Goal: Task Accomplishment & Management: Manage account settings

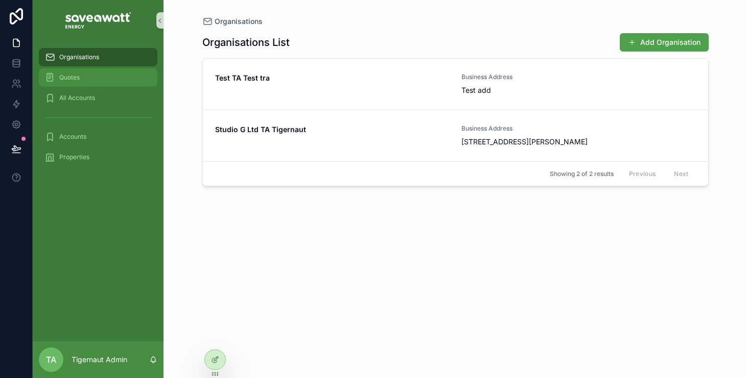
click at [97, 77] on div "Quotes" at bounding box center [98, 77] width 106 height 16
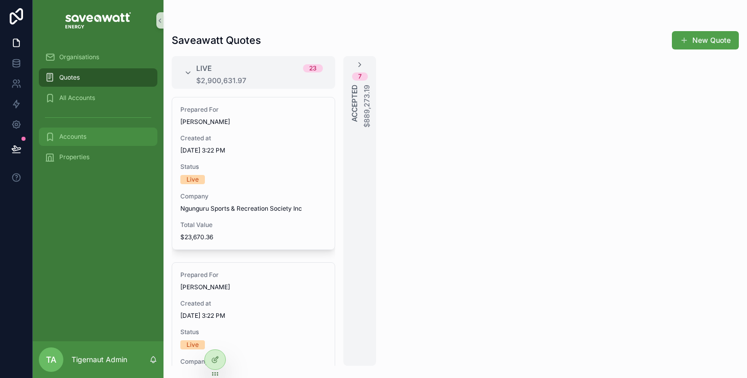
click at [84, 139] on span "Accounts" at bounding box center [72, 137] width 27 height 8
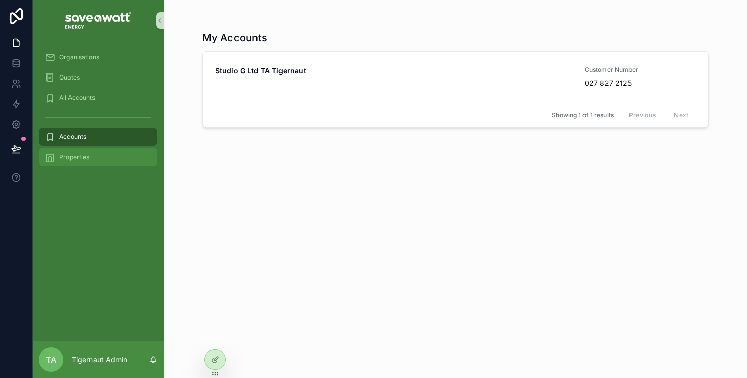
click at [101, 155] on div "Properties" at bounding box center [98, 157] width 106 height 16
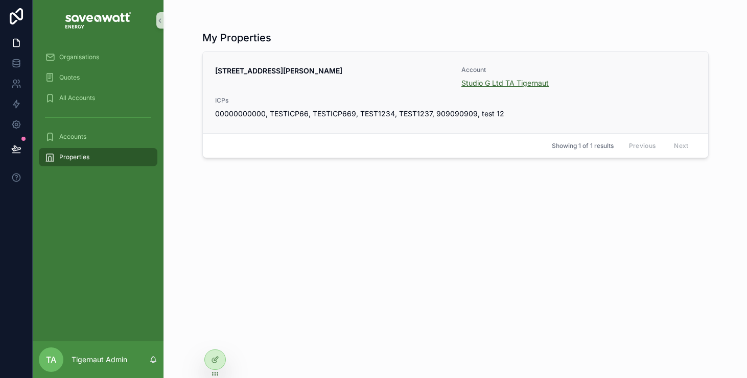
click at [491, 81] on span "Studio G Ltd TA Tigernaut" at bounding box center [504, 83] width 87 height 10
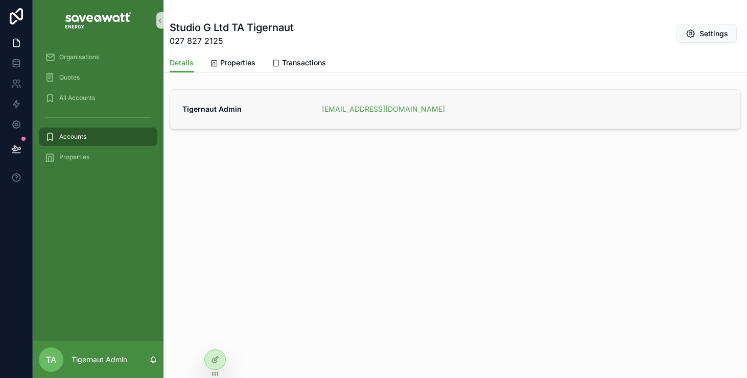
click at [267, 111] on span "Tigernaut Admin" at bounding box center [245, 109] width 127 height 10
click at [238, 67] on span "Properties" at bounding box center [237, 63] width 35 height 10
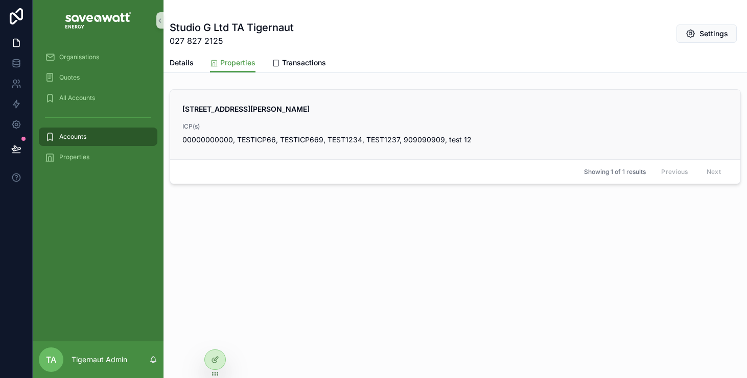
click at [368, 144] on span "00000000000, TESTICP66, TESTICP669, TEST1234, TEST1237, 909090909, test 12" at bounding box center [454, 140] width 545 height 10
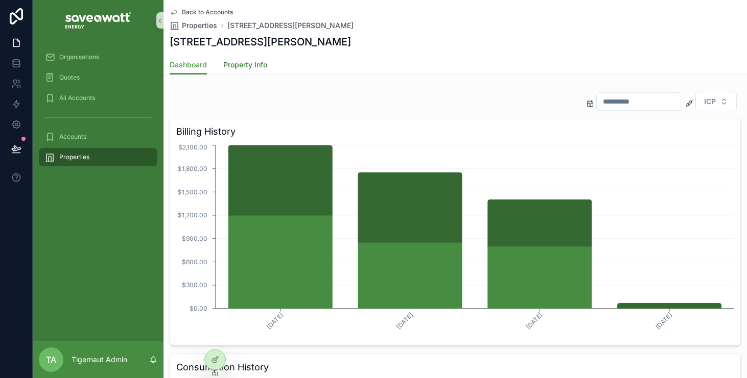
click at [248, 59] on link "Property Info" at bounding box center [245, 66] width 44 height 20
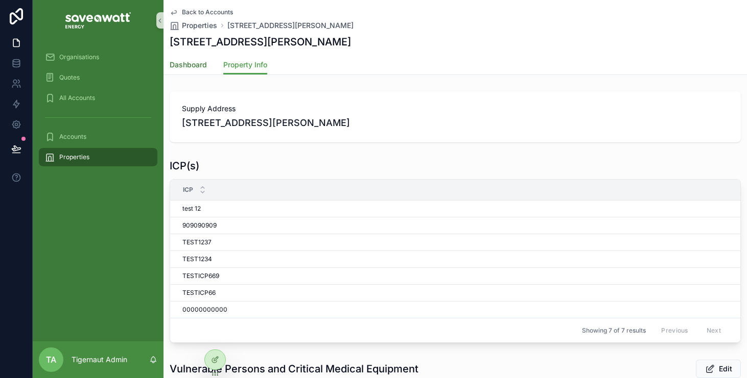
click at [194, 59] on link "Dashboard" at bounding box center [188, 66] width 37 height 20
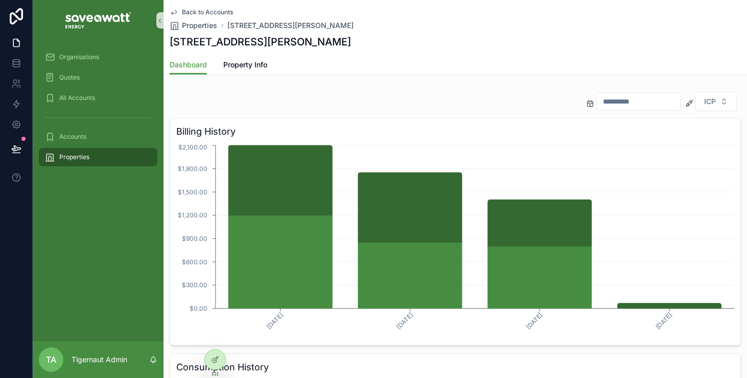
click at [632, 100] on input "scrollable content" at bounding box center [639, 101] width 84 height 14
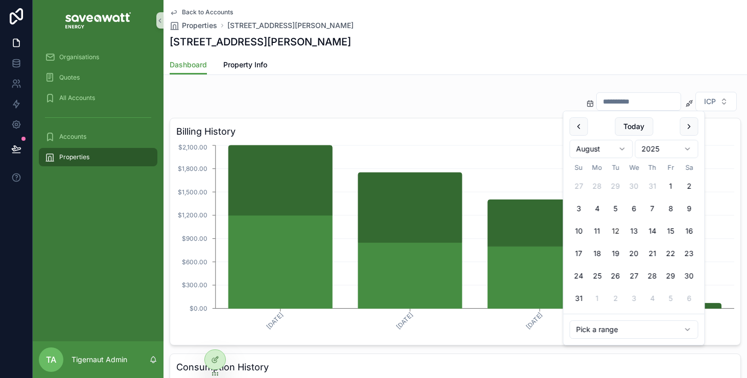
click at [539, 91] on div "ICP" at bounding box center [455, 101] width 571 height 20
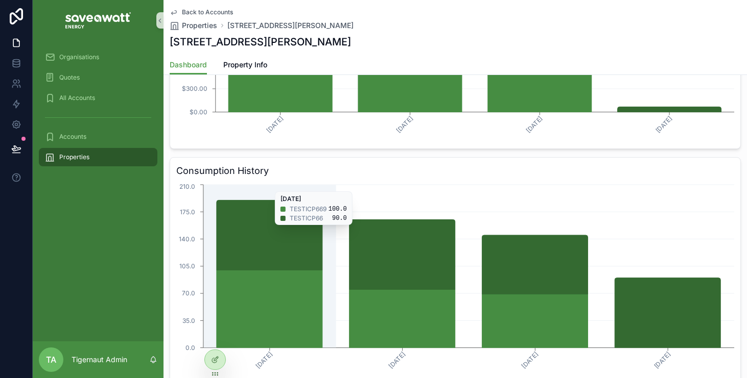
scroll to position [341, 0]
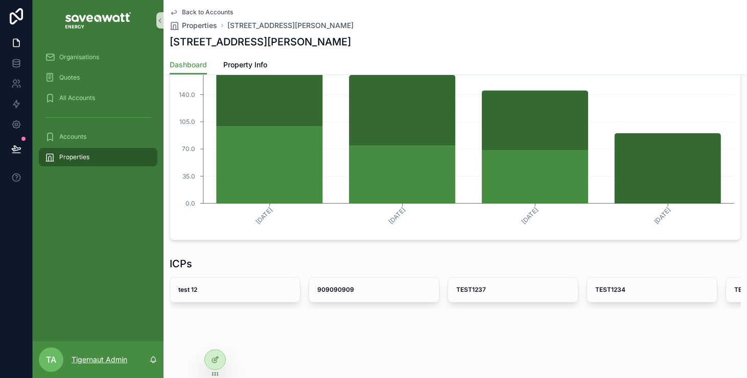
click at [75, 358] on p "Tigernaut Admin" at bounding box center [100, 360] width 56 height 10
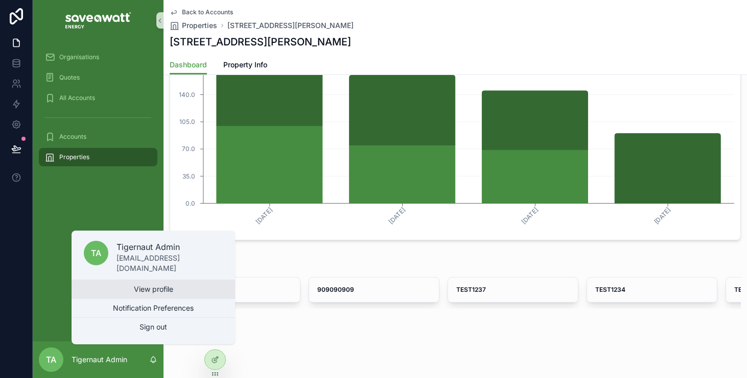
click at [122, 292] on link "View profile" at bounding box center [153, 289] width 163 height 18
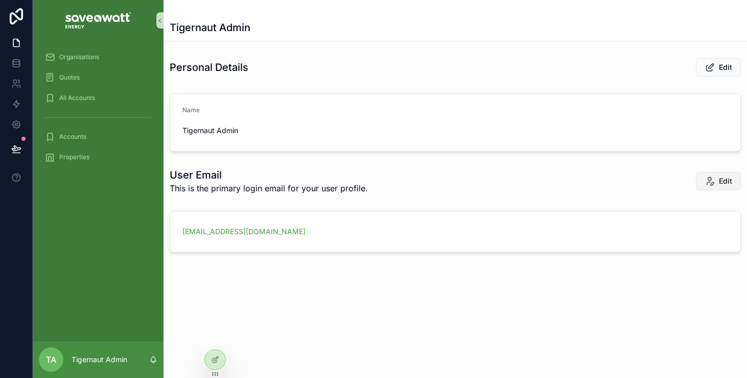
click at [728, 178] on span "Edit" at bounding box center [725, 181] width 13 height 10
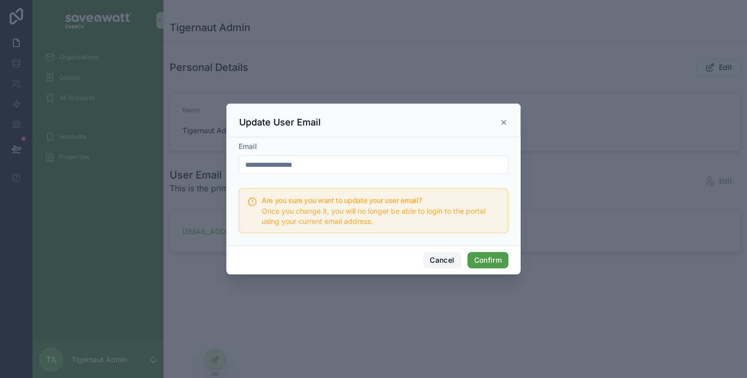
click at [434, 260] on button "Cancel" at bounding box center [442, 260] width 38 height 16
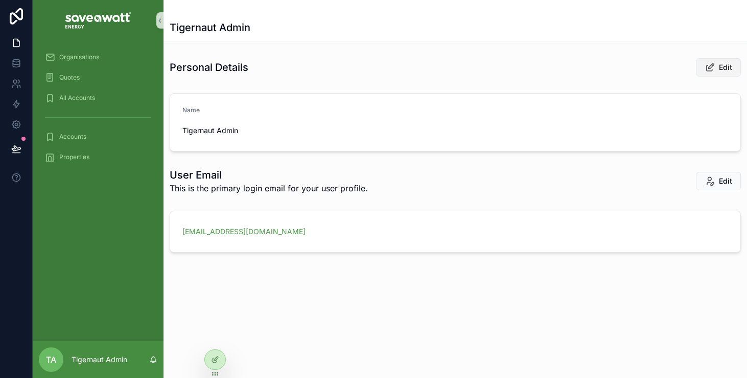
click at [704, 70] on button "Edit" at bounding box center [718, 67] width 45 height 18
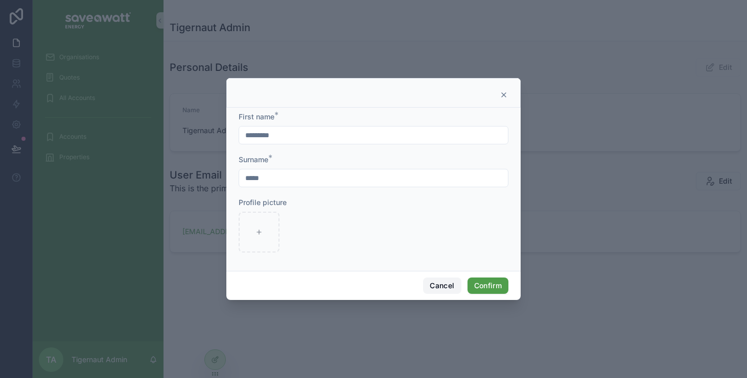
click at [441, 280] on button "Cancel" at bounding box center [442, 286] width 38 height 16
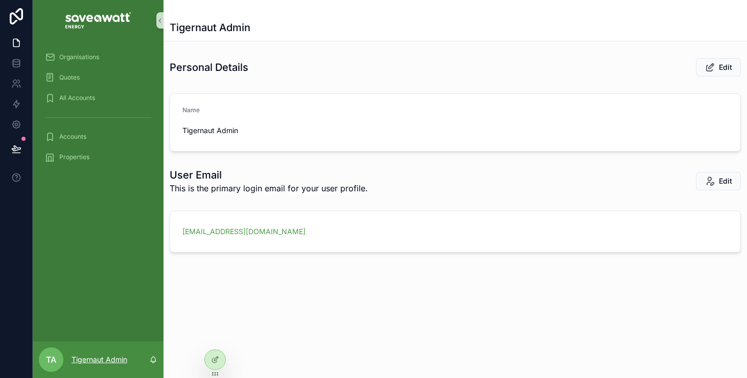
click at [109, 358] on p "Tigernaut Admin" at bounding box center [100, 360] width 56 height 10
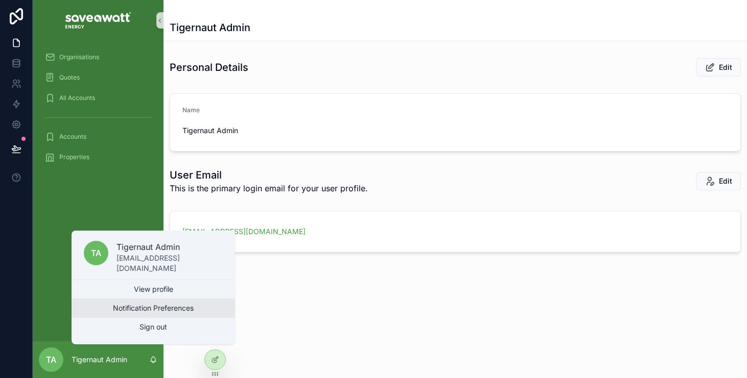
click at [130, 307] on button "Notification Preferences" at bounding box center [153, 308] width 163 height 18
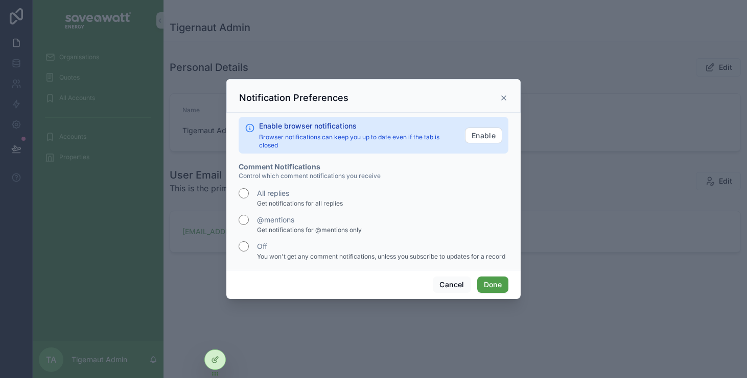
click at [513, 97] on div "Notification Preferences" at bounding box center [373, 96] width 294 height 34
click at [502, 95] on icon "scrollable content" at bounding box center [503, 98] width 8 height 8
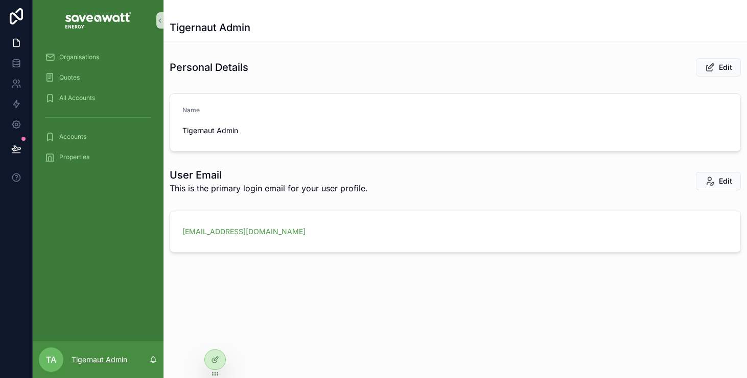
click at [86, 355] on p "Tigernaut Admin" at bounding box center [100, 360] width 56 height 10
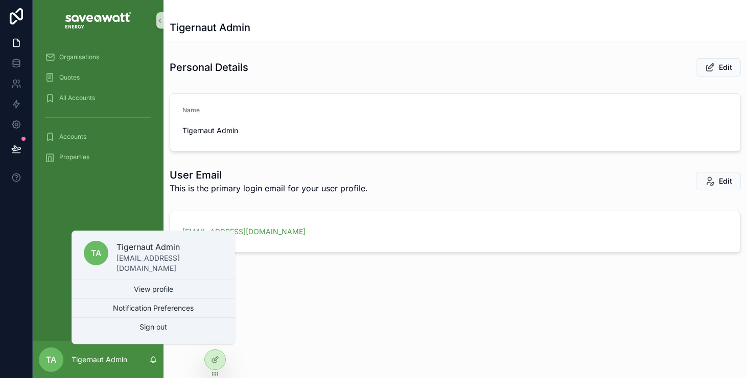
click at [248, 311] on div "Tigernaut Admin Personal Details Edit Name Tigernaut Admin User Email This is t…" at bounding box center [454, 161] width 583 height 322
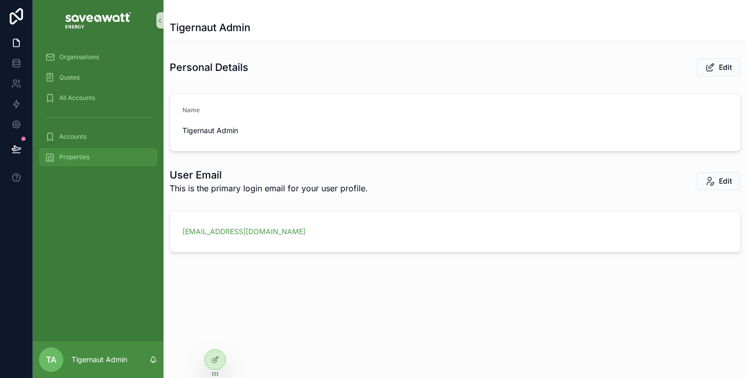
click at [97, 154] on div "Properties" at bounding box center [98, 157] width 106 height 16
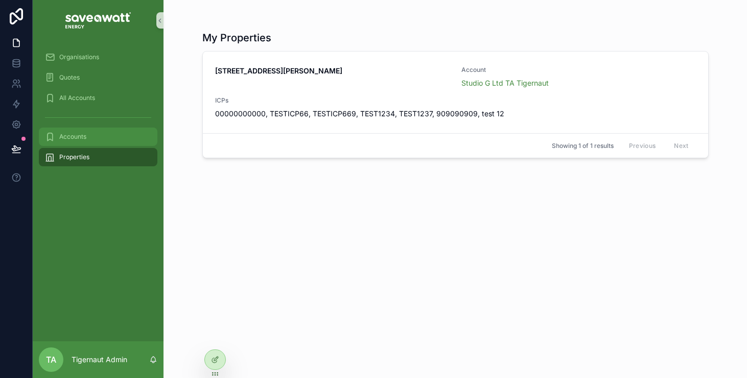
click at [103, 140] on div "Accounts" at bounding box center [98, 137] width 106 height 16
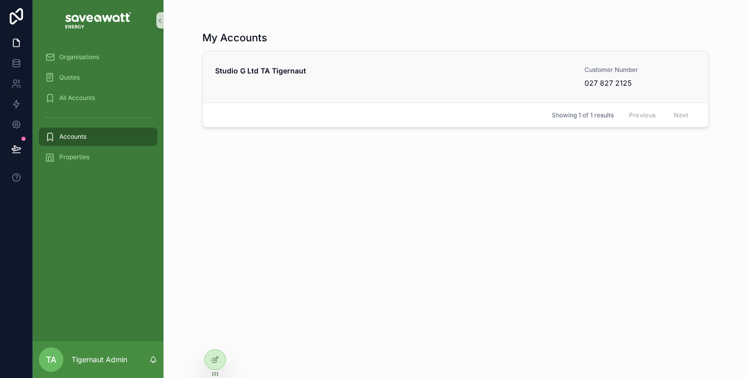
click at [252, 64] on link "Studio G Ltd TA Tigernaut Customer Number 027 827 2125" at bounding box center [455, 77] width 505 height 51
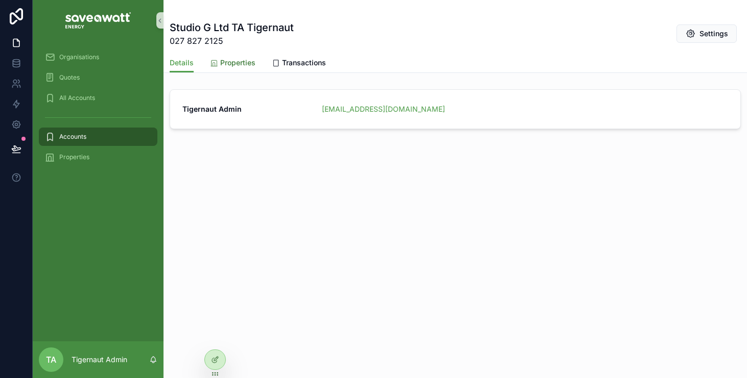
click at [246, 66] on span "Properties" at bounding box center [237, 63] width 35 height 10
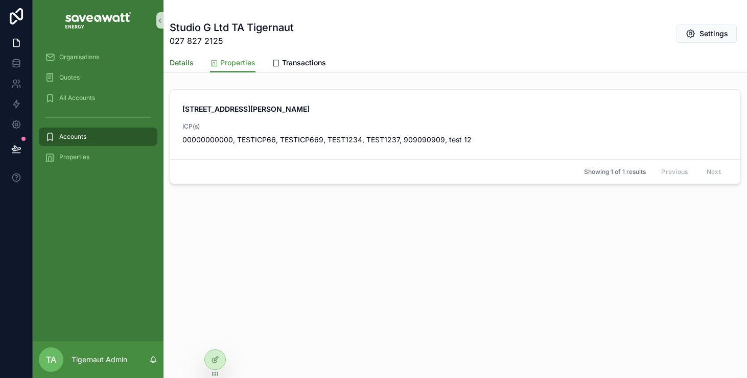
click at [175, 67] on span "Details" at bounding box center [182, 63] width 24 height 10
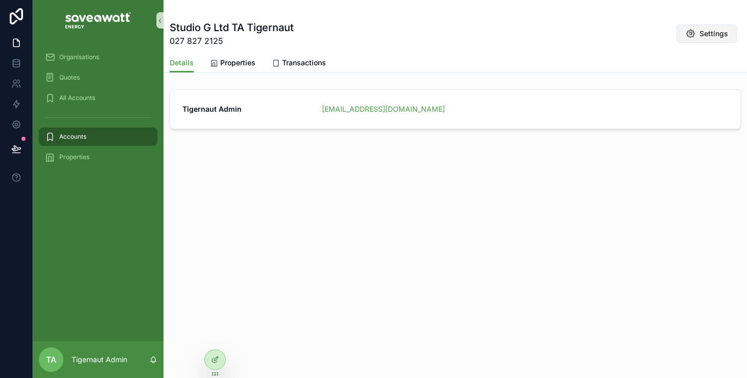
click at [716, 39] on button "Settings" at bounding box center [706, 34] width 60 height 18
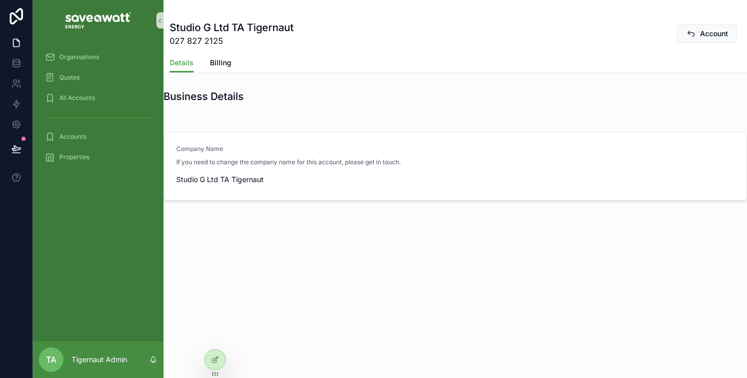
click at [258, 174] on div "Studio G Ltd TA Tigernaut" at bounding box center [455, 180] width 558 height 16
click at [581, 41] on div "Studio G Ltd TA Tigernaut 027 827 2125 Account" at bounding box center [455, 33] width 571 height 27
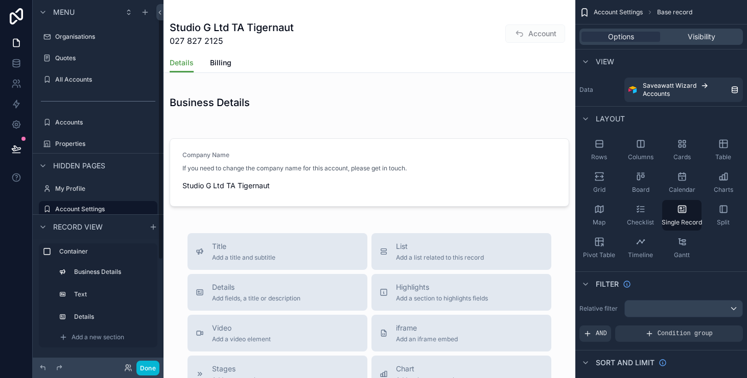
scroll to position [16, 0]
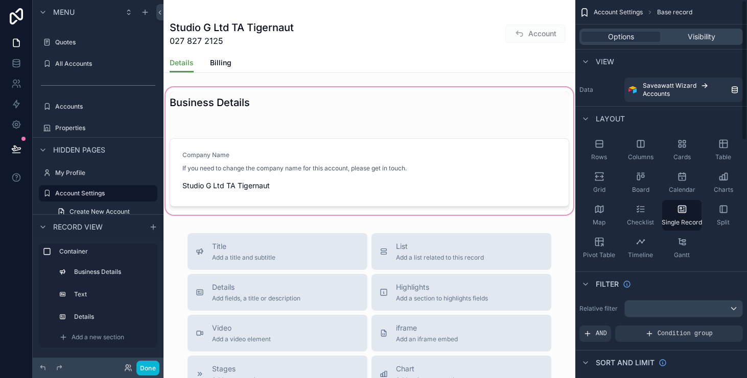
click at [406, 171] on div "scrollable content" at bounding box center [369, 151] width 412 height 132
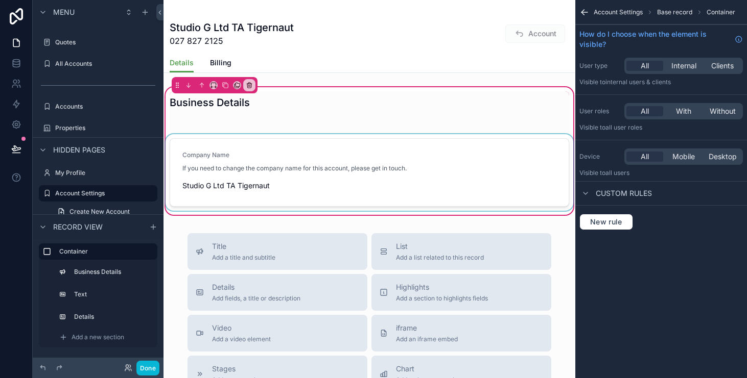
click at [366, 169] on div "scrollable content" at bounding box center [369, 172] width 412 height 77
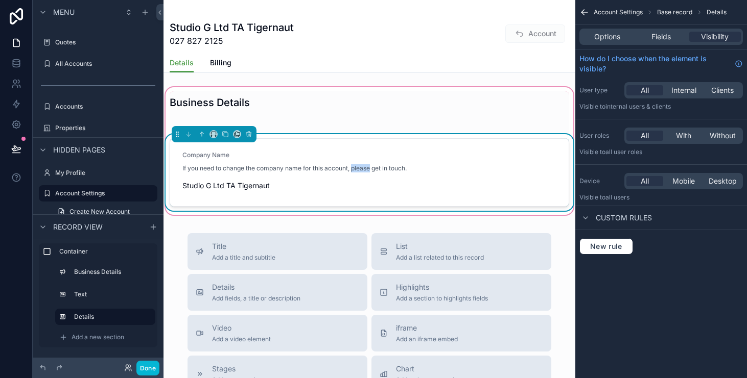
click at [366, 169] on span "If you need to change the company name for this account, please get in touch." at bounding box center [294, 168] width 224 height 8
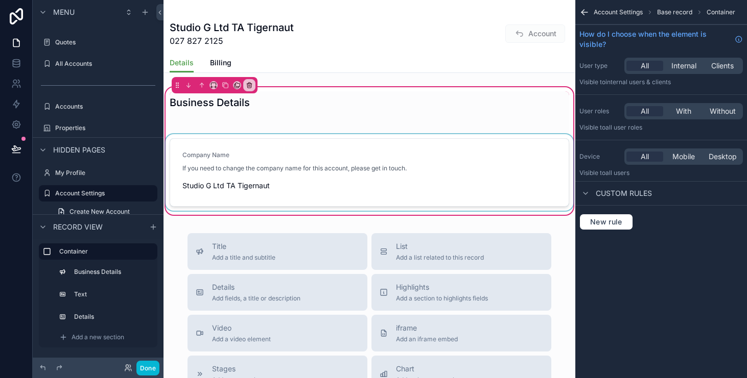
click at [365, 166] on div "scrollable content" at bounding box center [369, 172] width 412 height 77
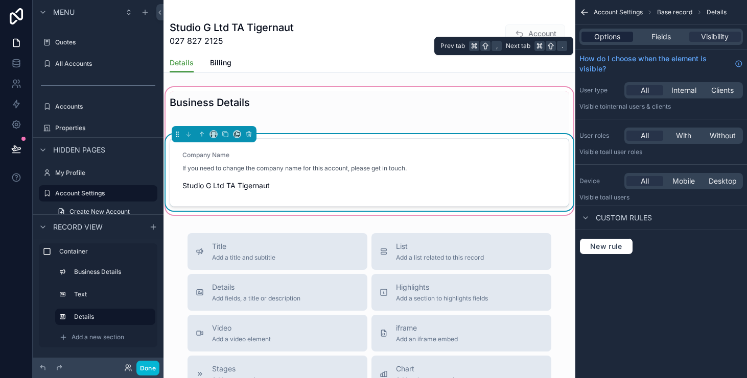
click at [610, 36] on span "Options" at bounding box center [607, 37] width 26 height 10
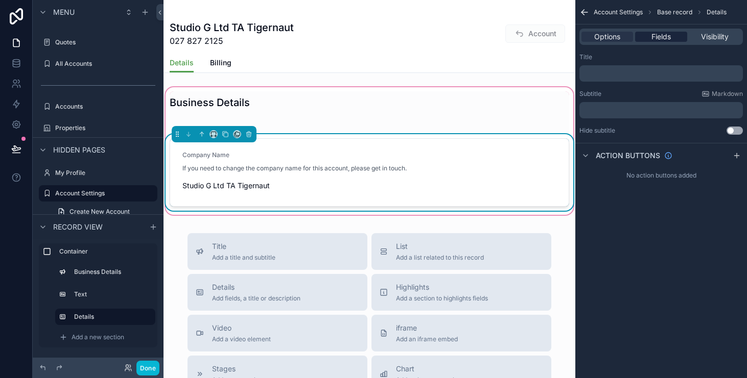
click at [655, 34] on span "Fields" at bounding box center [660, 37] width 19 height 10
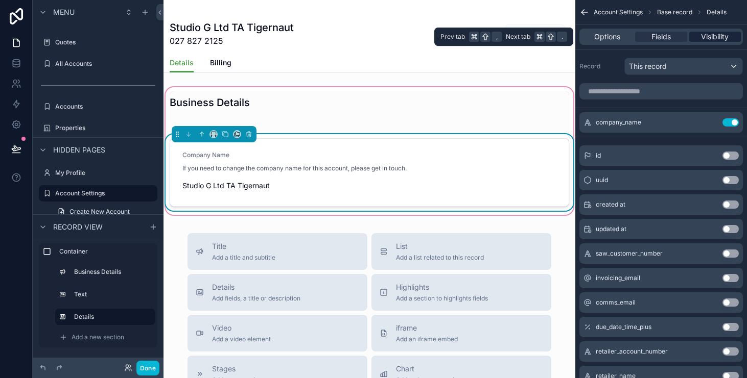
click at [701, 33] on span "Visibility" at bounding box center [715, 37] width 28 height 10
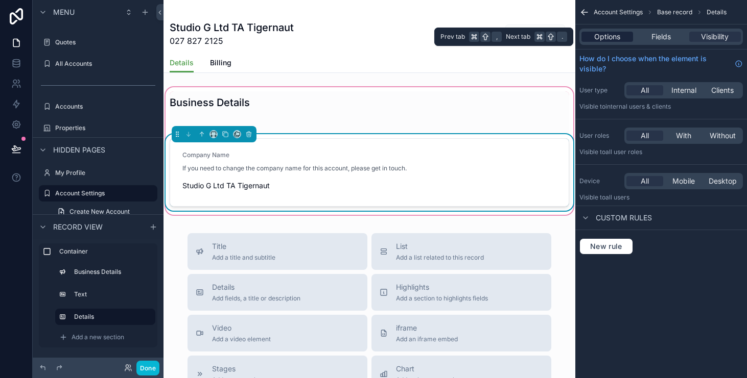
click at [626, 36] on div "Options" at bounding box center [607, 37] width 52 height 10
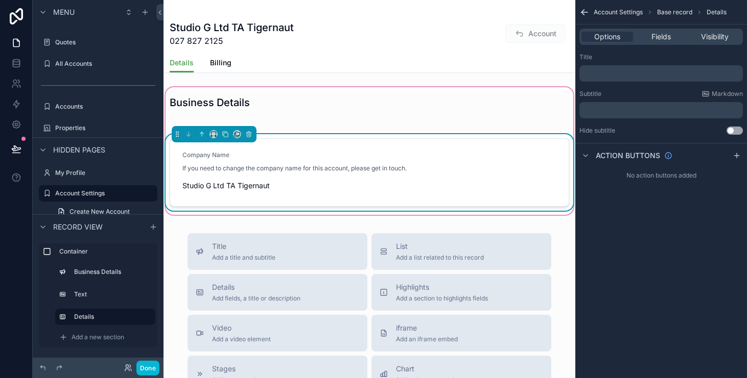
click at [588, 17] on div "Account Settings Base record Details" at bounding box center [661, 12] width 172 height 25
click at [580, 13] on icon "scrollable content" at bounding box center [584, 12] width 10 height 10
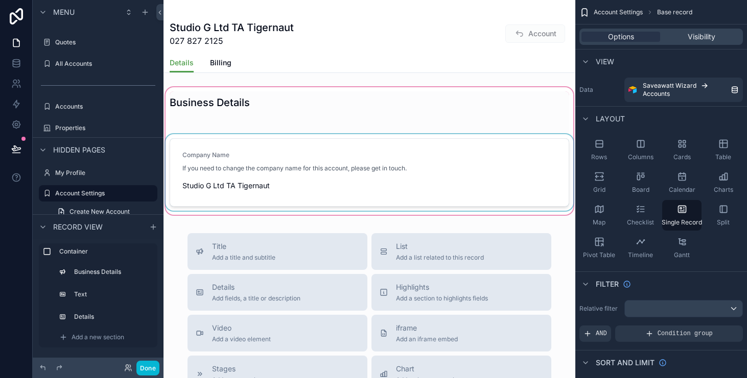
click at [461, 162] on div "scrollable content" at bounding box center [369, 151] width 412 height 132
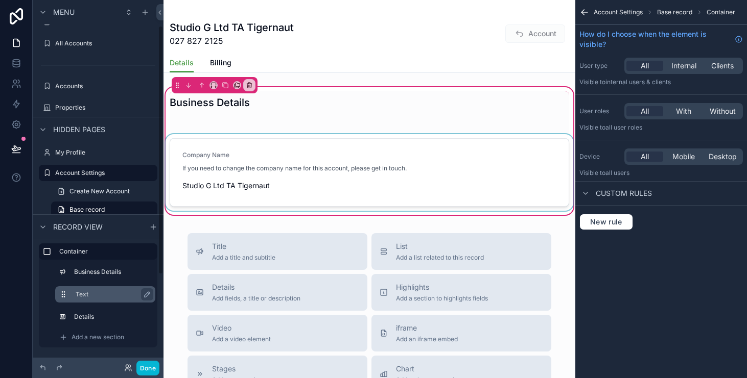
scroll to position [37, 0]
click at [118, 296] on label "Text" at bounding box center [112, 295] width 72 height 8
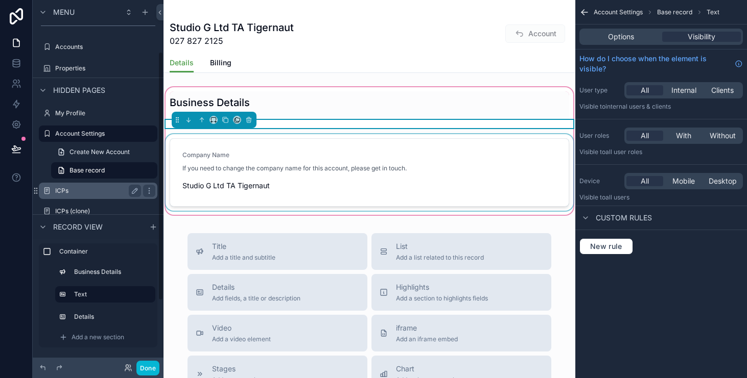
scroll to position [172, 0]
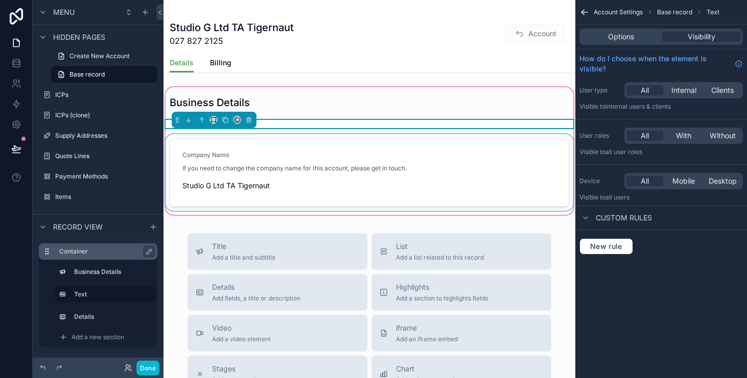
click at [46, 248] on icon "scrollable content" at bounding box center [47, 252] width 8 height 8
click at [146, 365] on button "Done" at bounding box center [147, 368] width 23 height 15
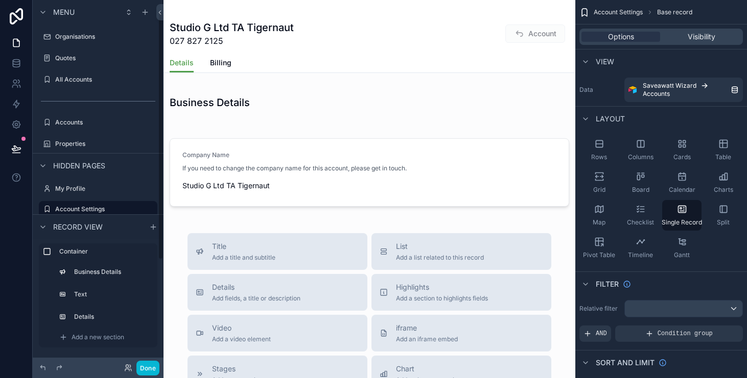
scroll to position [16, 0]
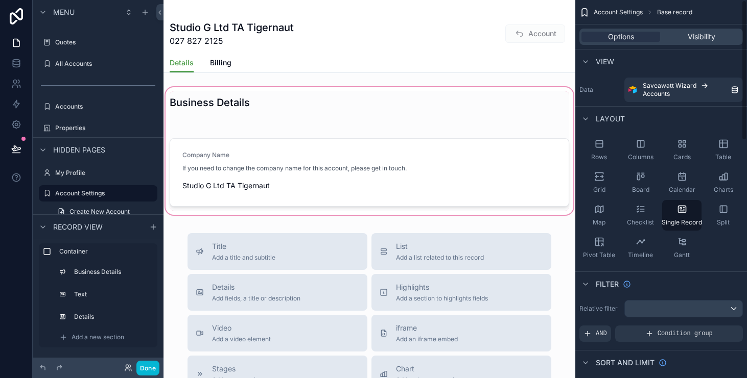
click at [429, 164] on div "scrollable content" at bounding box center [369, 151] width 412 height 132
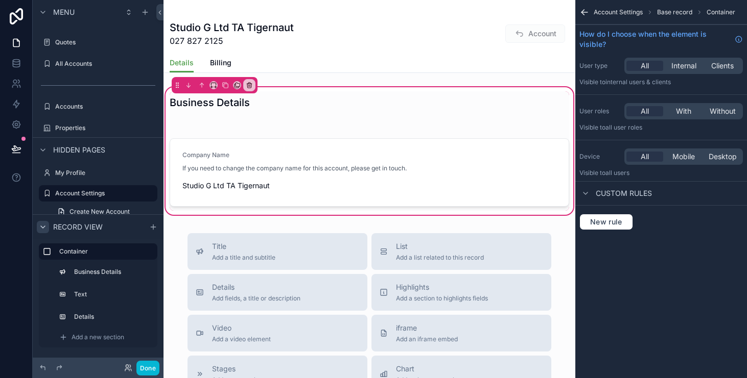
click at [43, 229] on icon "scrollable content" at bounding box center [43, 227] width 8 height 8
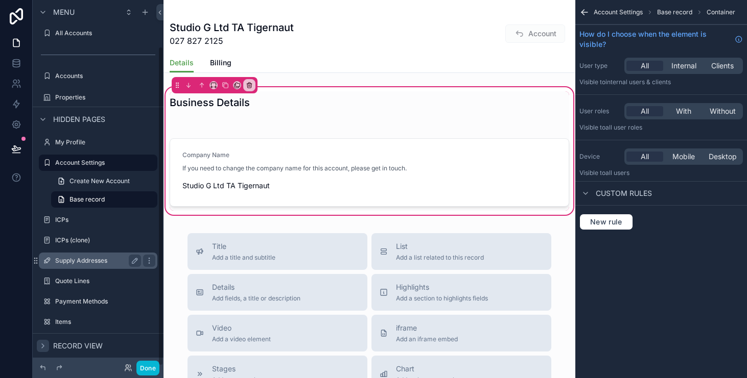
scroll to position [53, 0]
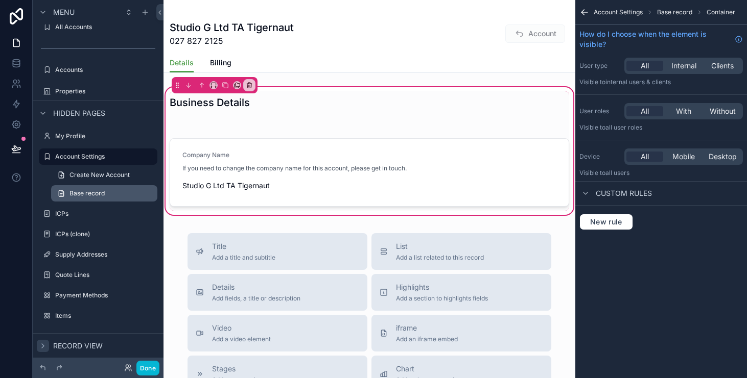
click at [102, 192] on span "Base record" at bounding box center [86, 193] width 35 height 8
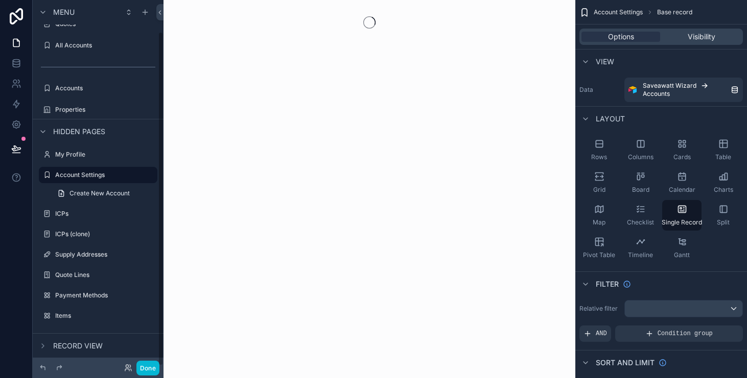
scroll to position [34, 0]
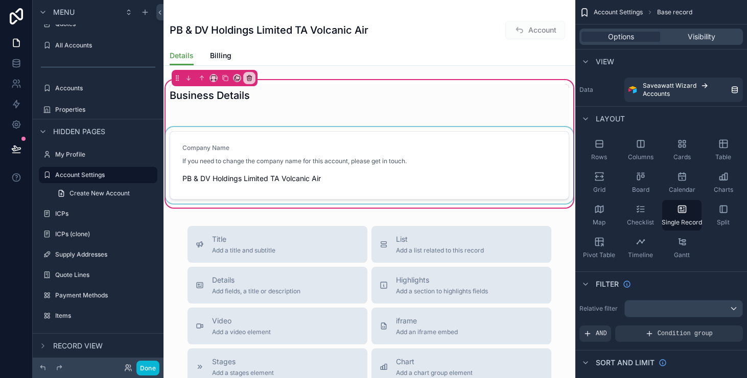
click at [364, 150] on div "scrollable content" at bounding box center [369, 165] width 412 height 77
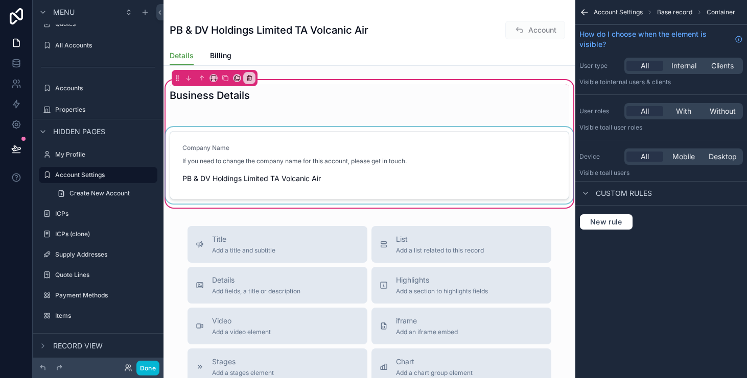
click at [418, 192] on div "scrollable content" at bounding box center [369, 165] width 412 height 77
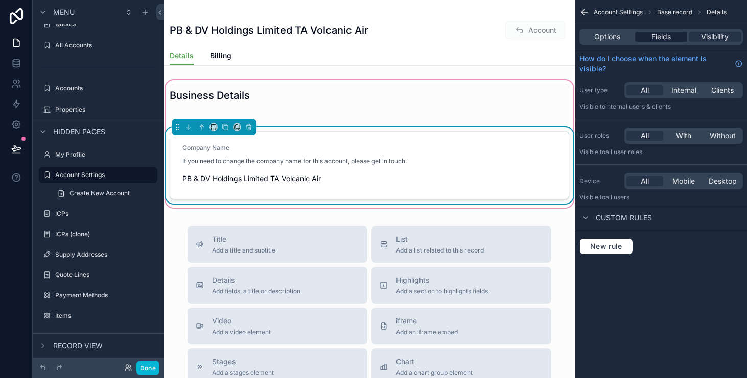
click at [661, 35] on span "Fields" at bounding box center [660, 37] width 19 height 10
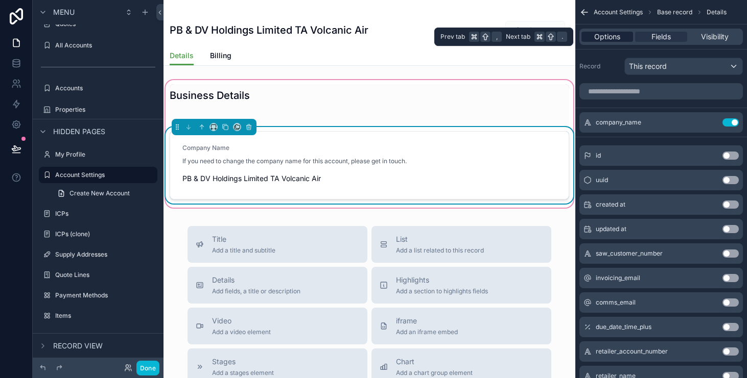
click at [616, 38] on span "Options" at bounding box center [607, 37] width 26 height 10
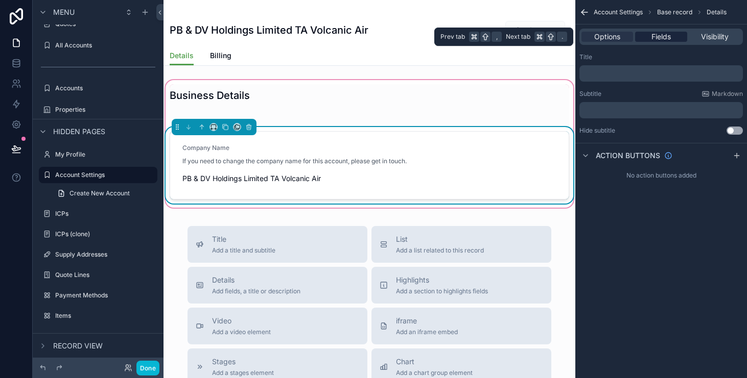
click at [645, 34] on div "Fields" at bounding box center [661, 37] width 52 height 10
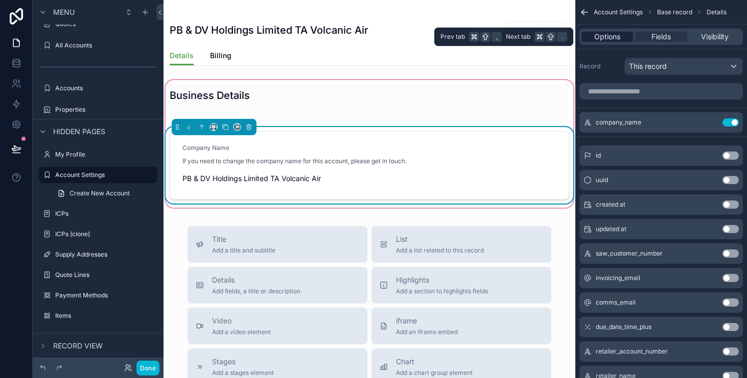
click at [629, 35] on div "Options" at bounding box center [607, 37] width 52 height 10
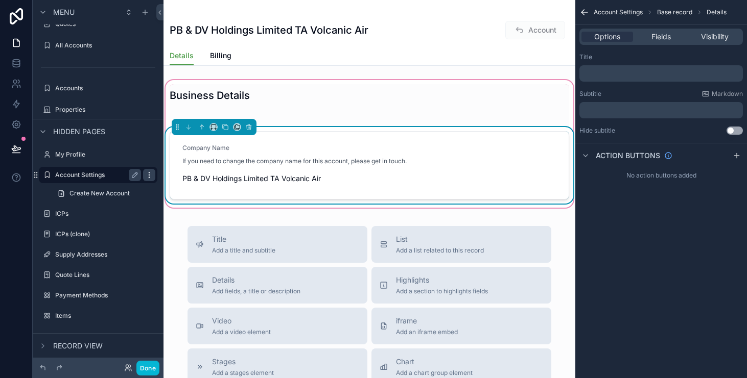
click at [146, 176] on icon "scrollable content" at bounding box center [149, 175] width 8 height 8
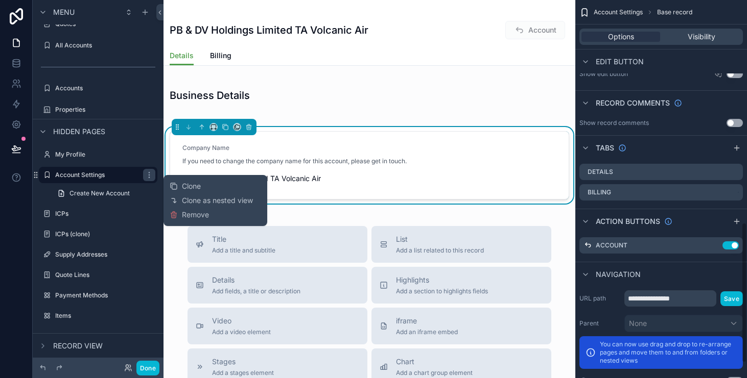
scroll to position [601, 0]
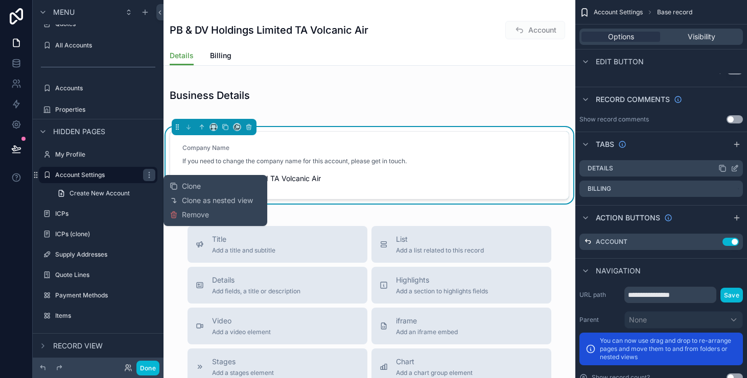
click at [735, 168] on icon "scrollable content" at bounding box center [735, 167] width 4 height 4
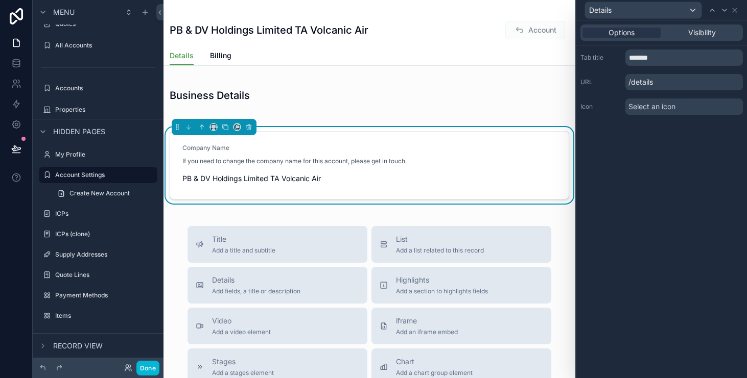
click at [736, 14] on div "Details" at bounding box center [661, 10] width 162 height 20
click at [735, 9] on icon at bounding box center [734, 10] width 4 height 4
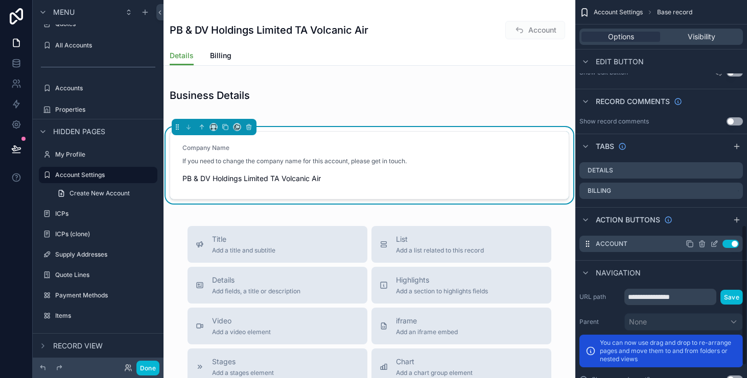
scroll to position [641, 0]
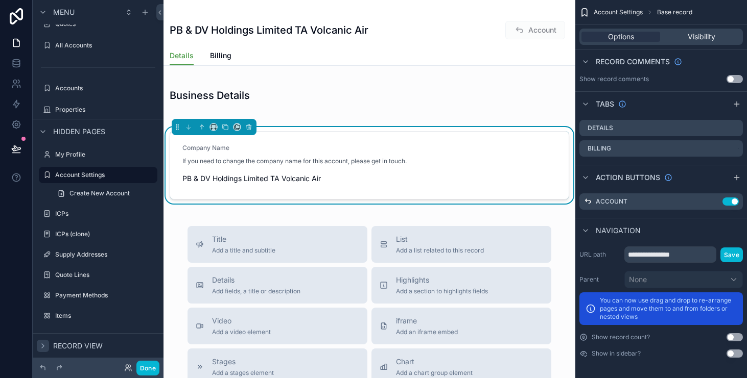
click at [42, 346] on icon "scrollable content" at bounding box center [43, 346] width 8 height 8
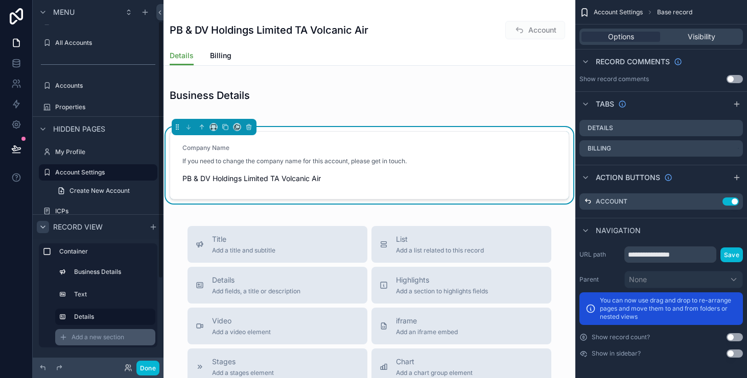
scroll to position [38, 0]
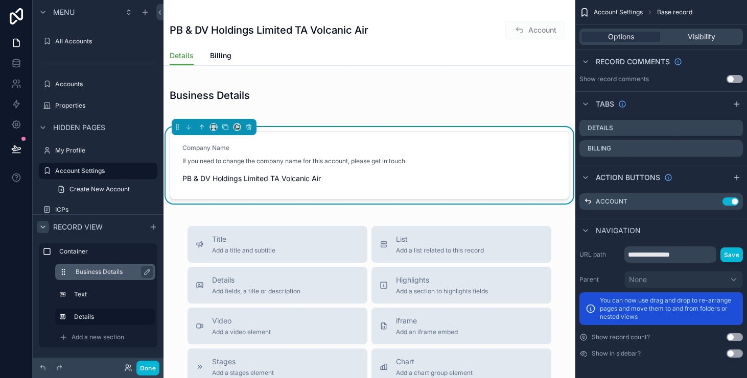
click at [92, 269] on label "Business Details" at bounding box center [112, 272] width 72 height 8
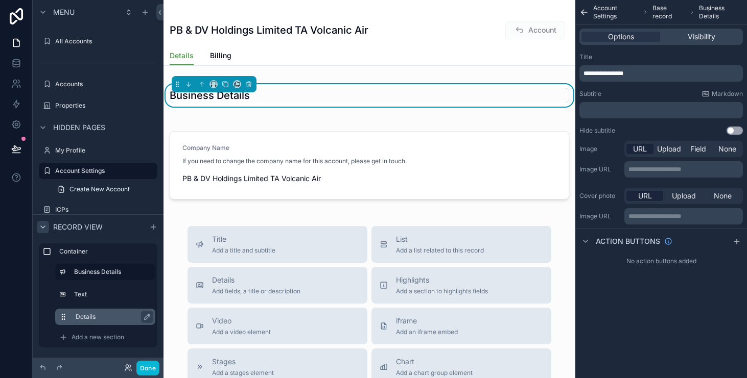
click at [85, 319] on label "Details" at bounding box center [112, 317] width 72 height 8
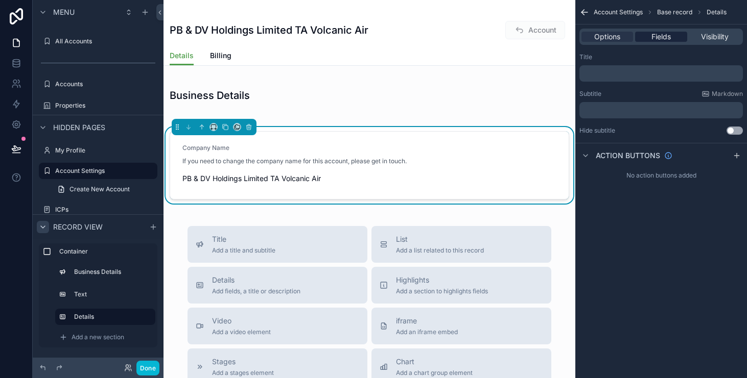
click at [655, 39] on span "Fields" at bounding box center [660, 37] width 19 height 10
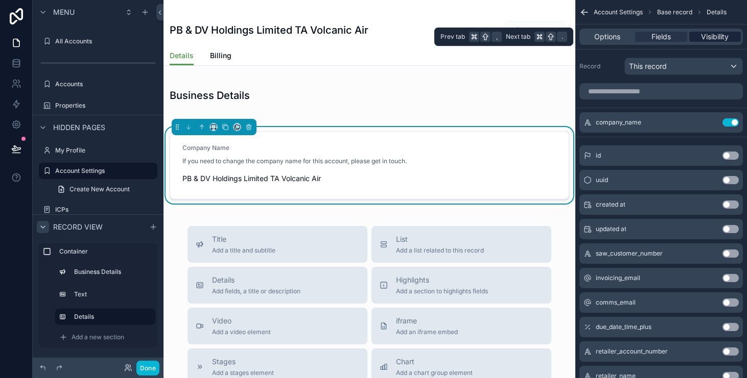
click at [704, 35] on span "Visibility" at bounding box center [715, 37] width 28 height 10
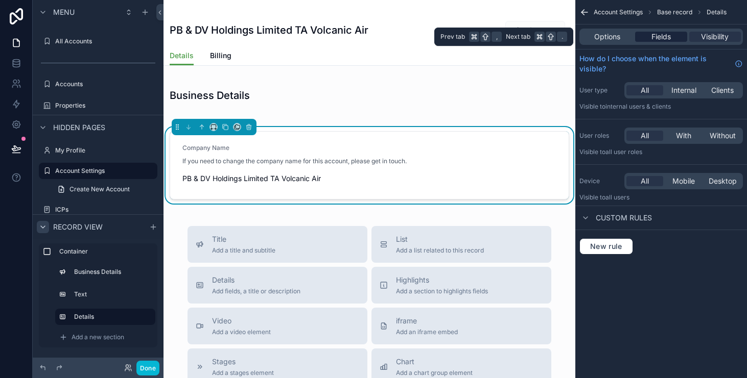
click at [670, 35] on span "Fields" at bounding box center [660, 37] width 19 height 10
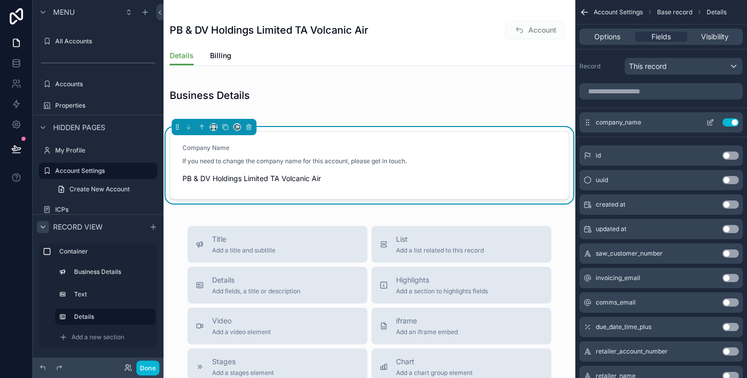
click at [711, 125] on icon "scrollable content" at bounding box center [710, 122] width 8 height 8
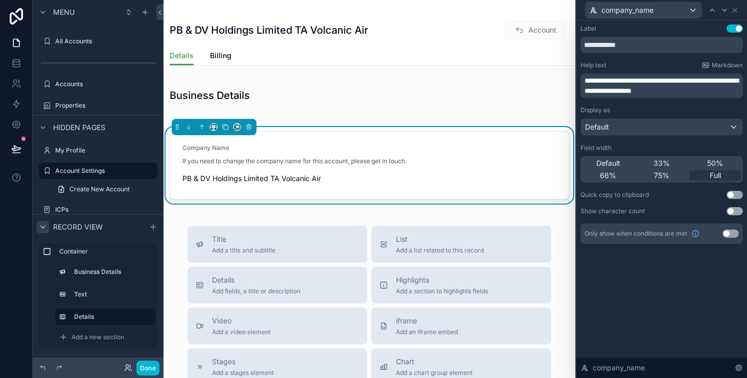
click at [707, 93] on p "**********" at bounding box center [662, 86] width 156 height 20
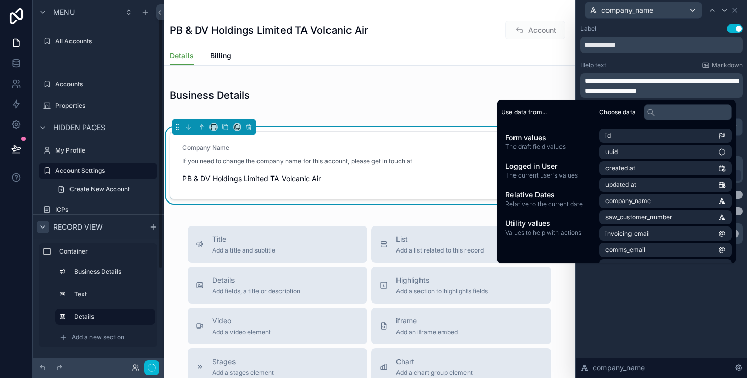
scroll to position [16, 0]
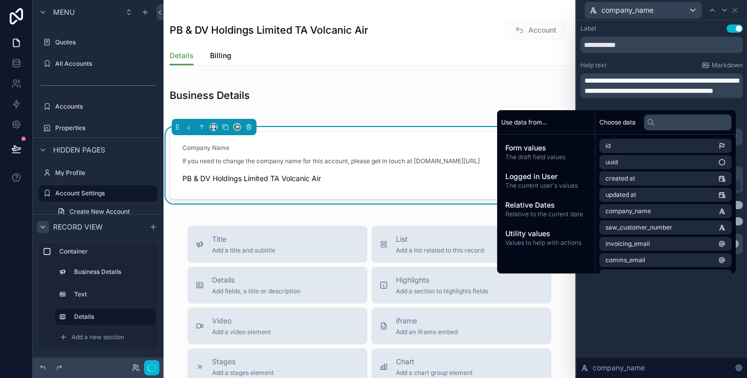
click at [703, 335] on div "**********" at bounding box center [661, 199] width 171 height 358
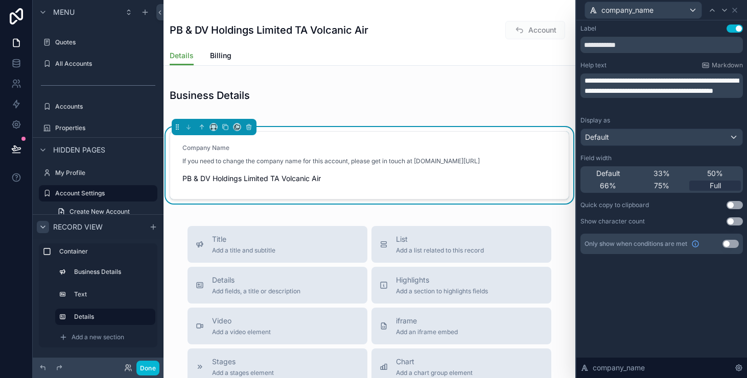
click at [585, 94] on span "**********" at bounding box center [661, 85] width 154 height 17
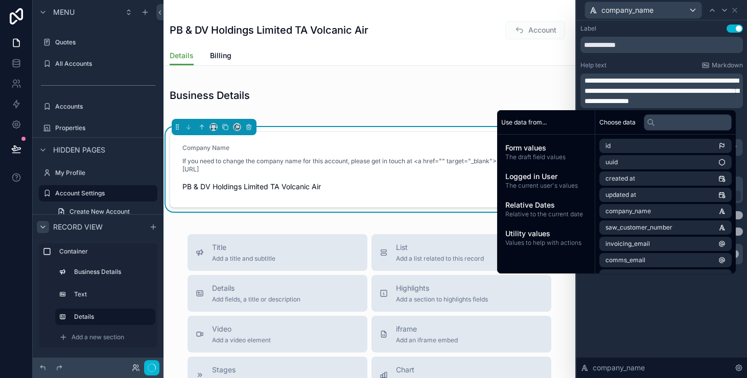
click at [632, 111] on div "Choose data" at bounding box center [665, 122] width 140 height 25
click at [635, 105] on span "**********" at bounding box center [661, 91] width 154 height 28
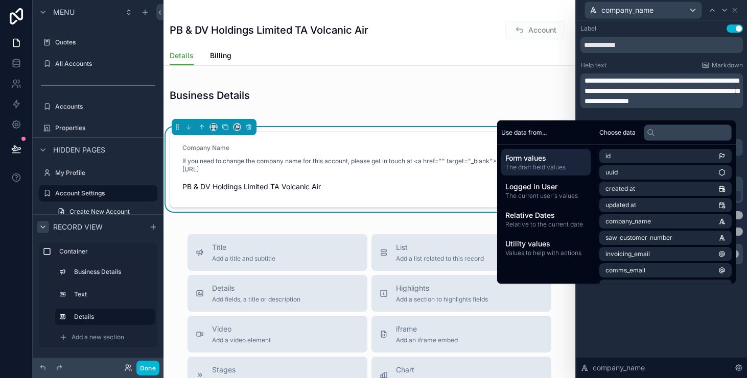
click at [626, 106] on p "**********" at bounding box center [662, 91] width 156 height 31
click at [735, 91] on span "**********" at bounding box center [661, 91] width 154 height 28
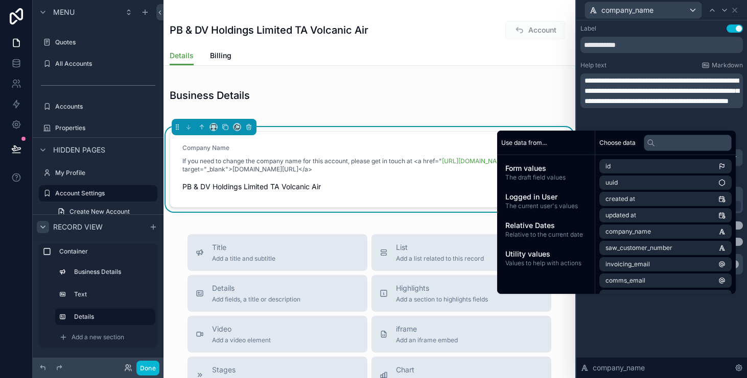
click at [602, 105] on span "**********" at bounding box center [661, 91] width 154 height 28
click at [623, 106] on p "**********" at bounding box center [662, 91] width 156 height 31
click at [660, 65] on div "Help text Markdown" at bounding box center [661, 65] width 162 height 8
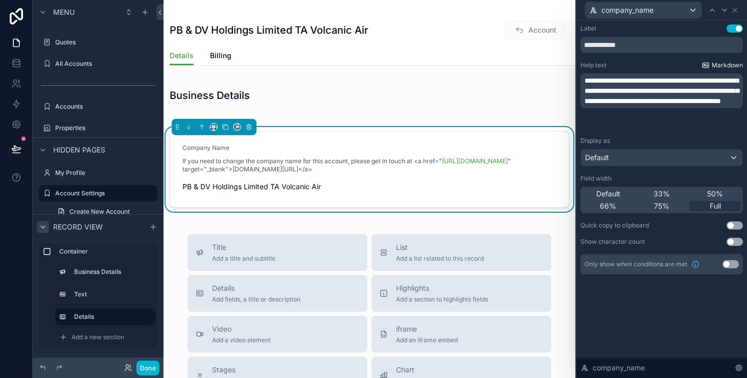
click at [732, 68] on span "Markdown" at bounding box center [726, 65] width 31 height 8
drag, startPoint x: 733, startPoint y: 100, endPoint x: 606, endPoint y: 103, distance: 127.2
click at [606, 103] on span "**********" at bounding box center [661, 91] width 154 height 28
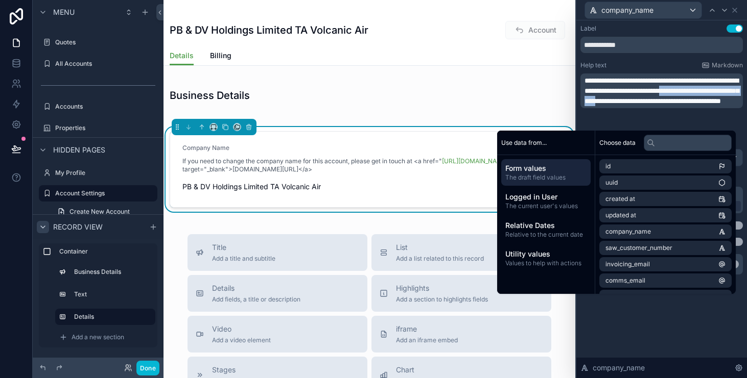
copy span "**********"
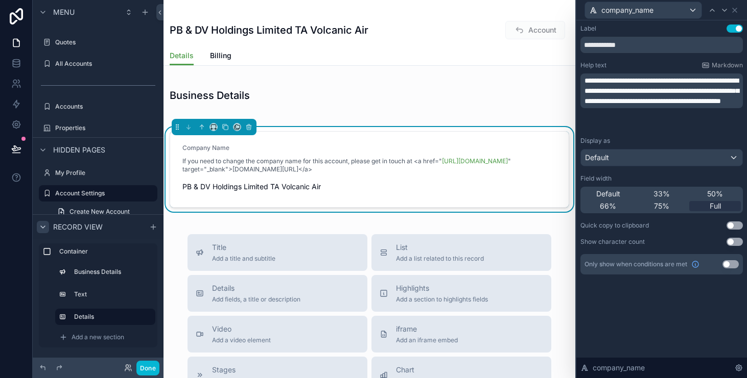
click at [647, 106] on p "**********" at bounding box center [662, 91] width 156 height 31
drag, startPoint x: 646, startPoint y: 125, endPoint x: 705, endPoint y: 91, distance: 68.6
click at [705, 91] on p "**********" at bounding box center [662, 91] width 156 height 31
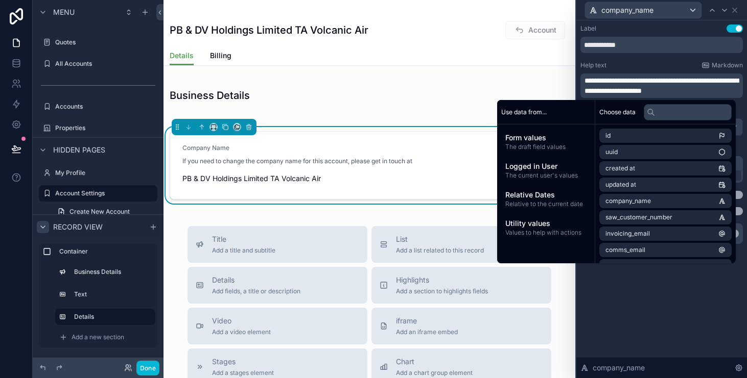
scroll to position [0, 0]
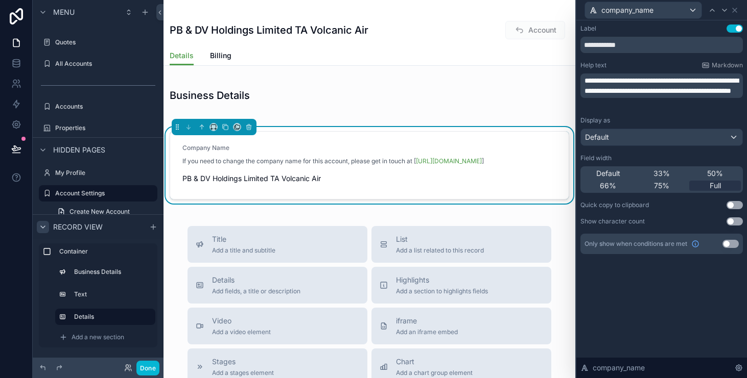
click at [722, 96] on p "**********" at bounding box center [662, 86] width 156 height 20
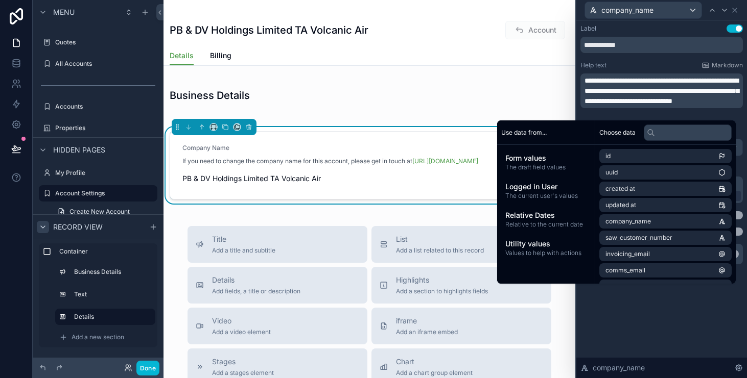
click at [723, 106] on p "**********" at bounding box center [662, 91] width 156 height 31
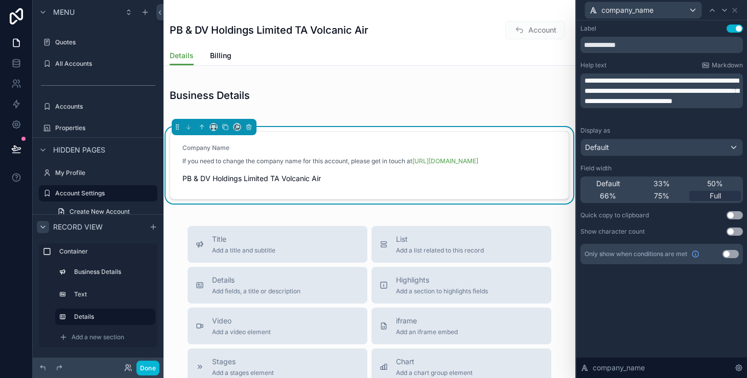
click at [649, 64] on div "Help text Markdown" at bounding box center [661, 65] width 162 height 8
click at [226, 59] on span "Billing" at bounding box center [220, 56] width 21 height 10
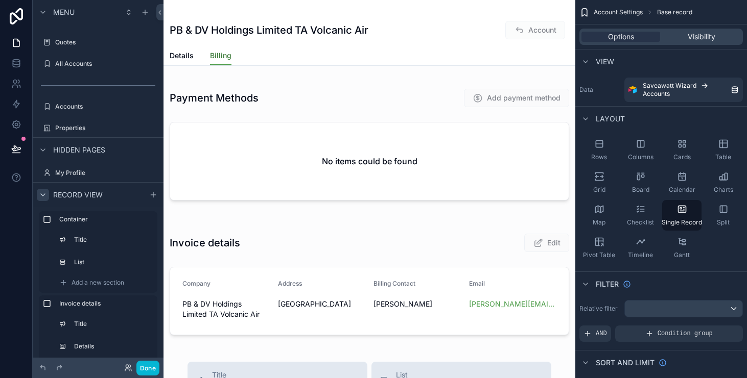
scroll to position [17, 0]
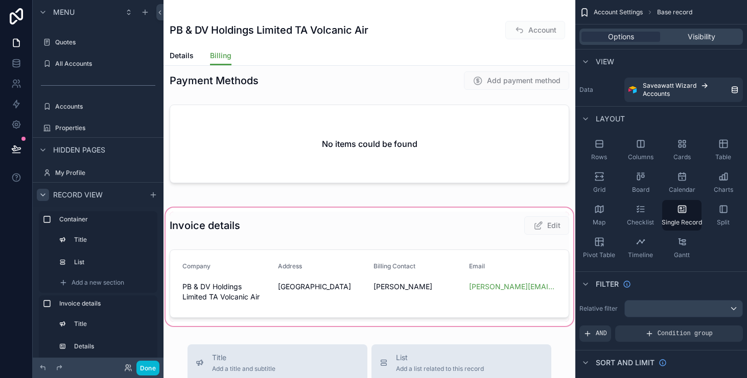
click at [531, 295] on div "scrollable content" at bounding box center [369, 267] width 412 height 123
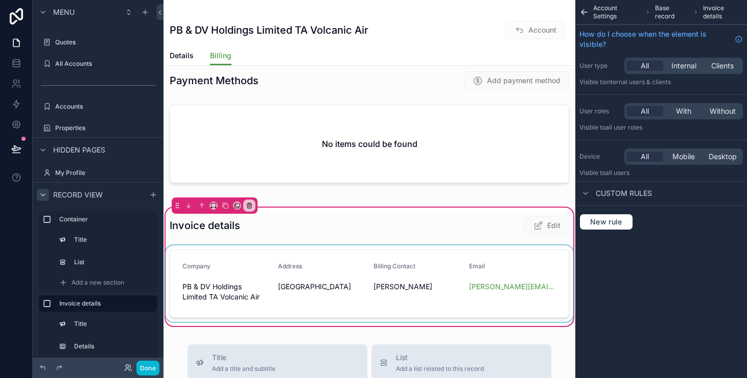
click at [513, 272] on div "scrollable content" at bounding box center [369, 284] width 412 height 77
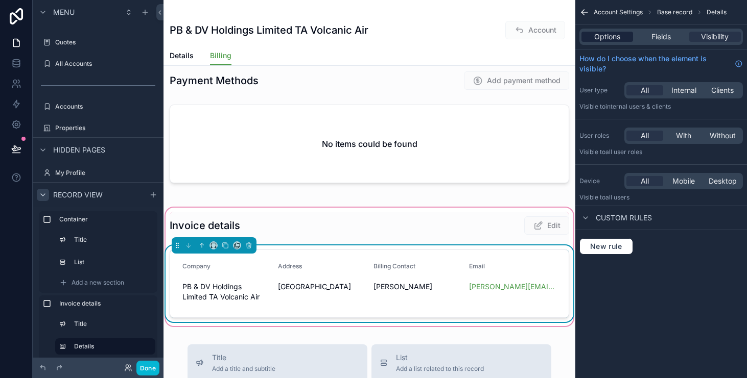
click at [618, 39] on span "Options" at bounding box center [607, 37] width 26 height 10
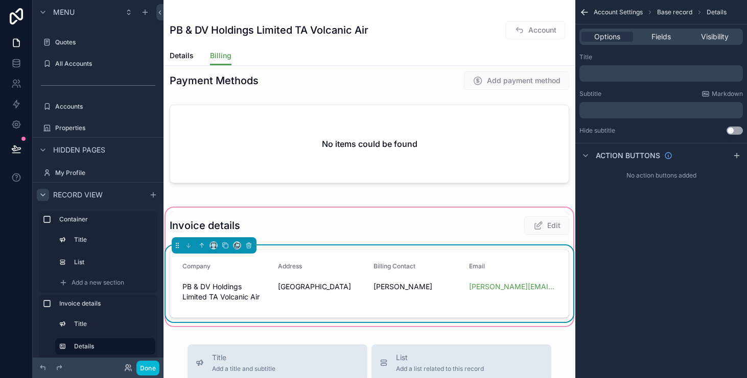
click at [658, 31] on div "Options Fields Visibility" at bounding box center [660, 37] width 163 height 16
click at [657, 35] on span "Fields" at bounding box center [660, 37] width 19 height 10
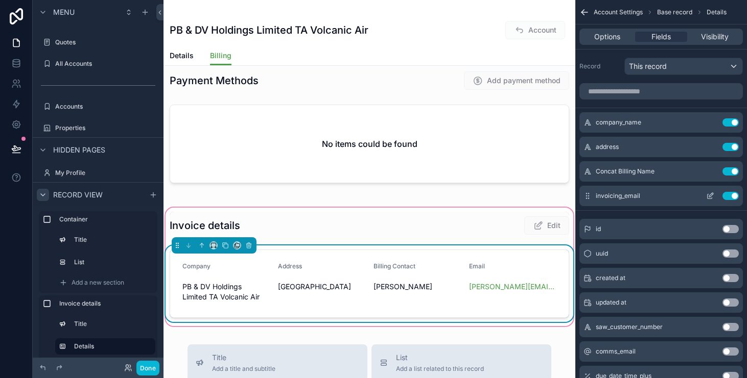
click at [706, 198] on icon "scrollable content" at bounding box center [710, 196] width 8 height 8
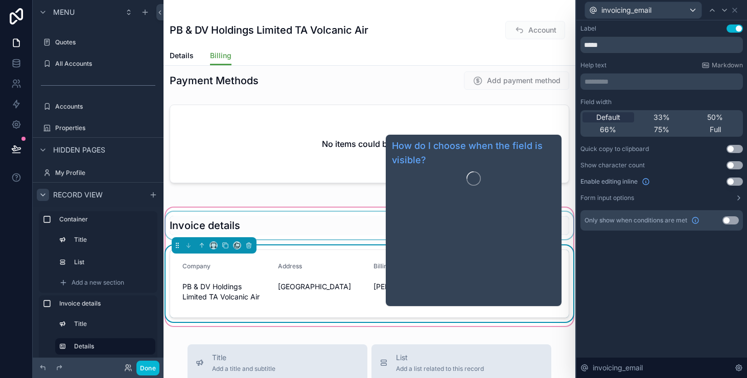
click at [324, 229] on div "scrollable content" at bounding box center [369, 226] width 412 height 28
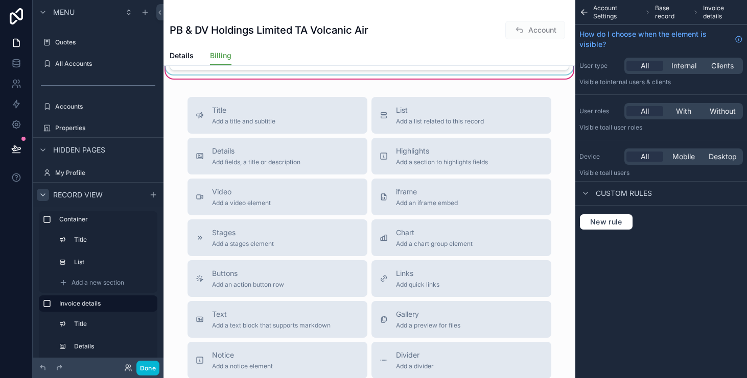
scroll to position [0, 0]
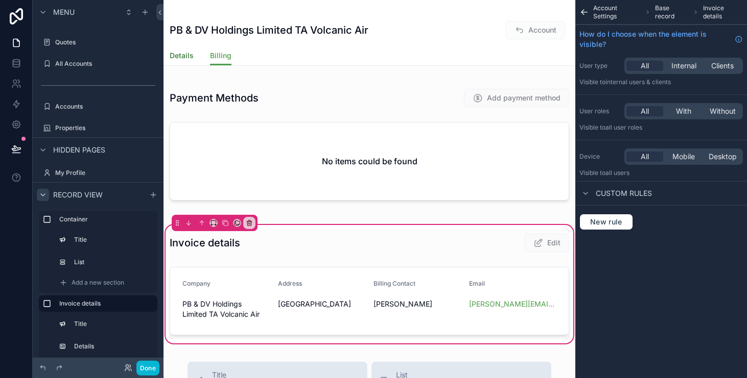
click at [189, 52] on span "Details" at bounding box center [182, 56] width 24 height 10
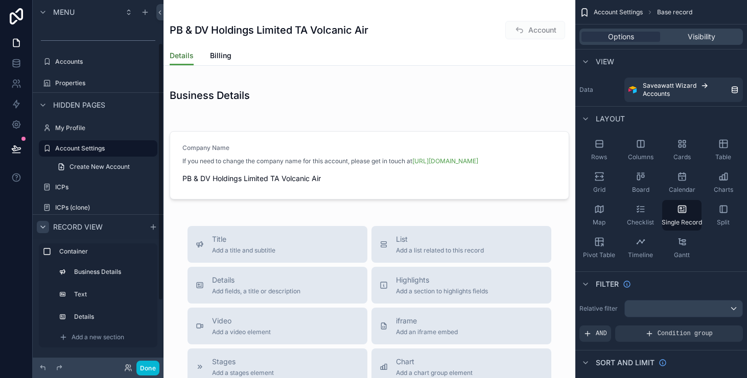
scroll to position [61, 0]
click at [80, 186] on label "ICPs" at bounding box center [96, 187] width 82 height 8
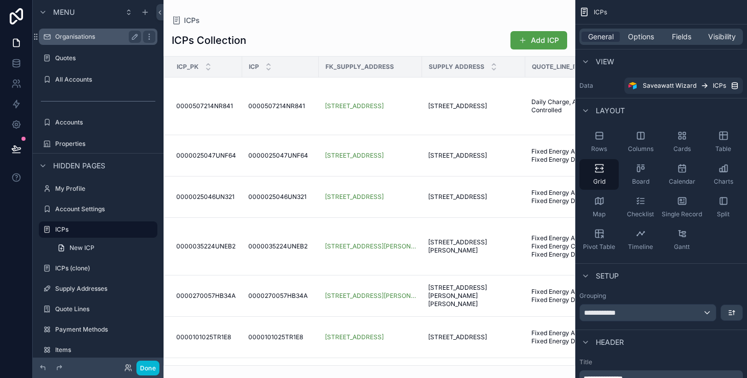
click at [87, 38] on label "Organisations" at bounding box center [96, 37] width 82 height 8
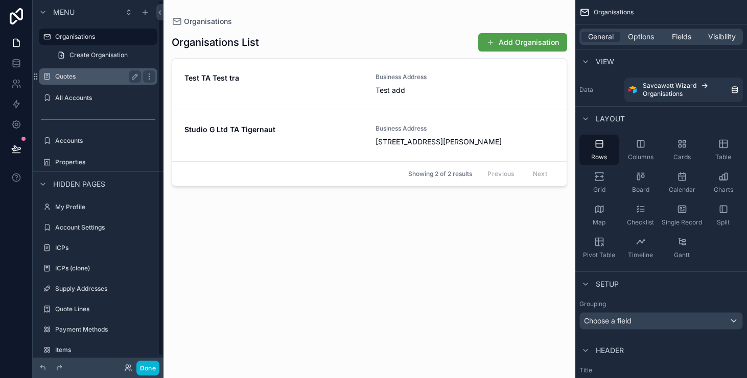
click at [81, 73] on label "Quotes" at bounding box center [96, 77] width 82 height 8
